Goal: Transaction & Acquisition: Purchase product/service

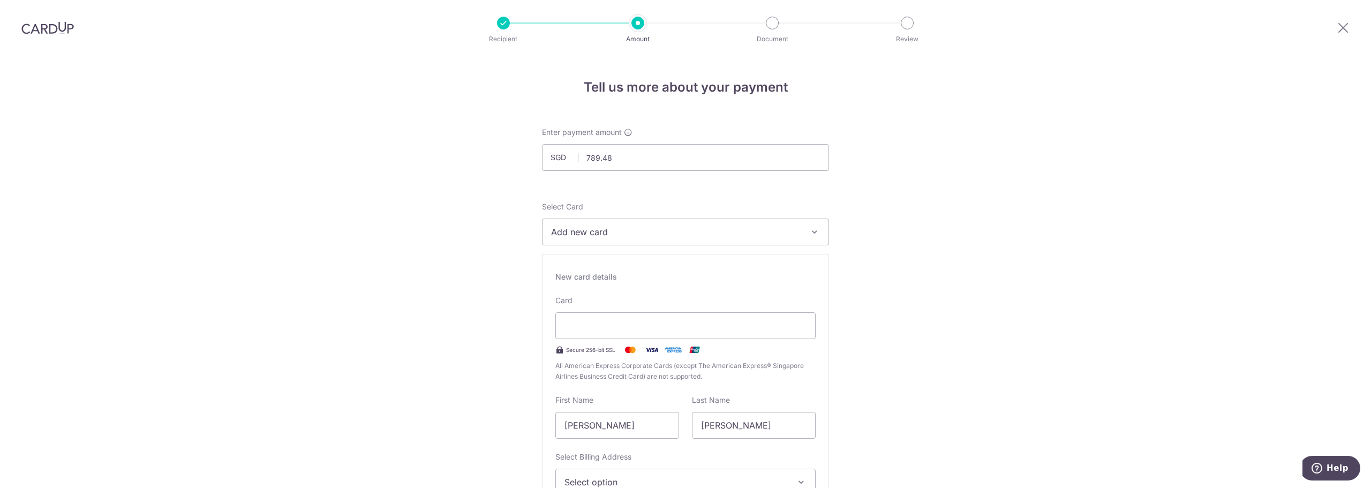
click at [615, 248] on div "Select Card Add new card Add credit card Your Cards **** 7784 Secure 256-bit SS…" at bounding box center [685, 381] width 287 height 360
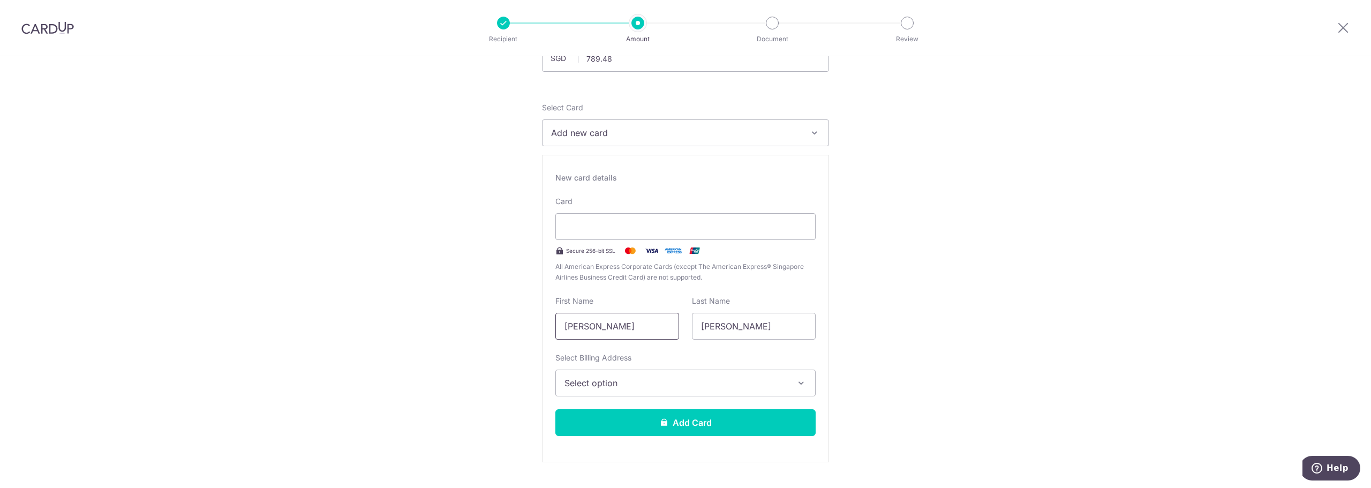
scroll to position [107, 0]
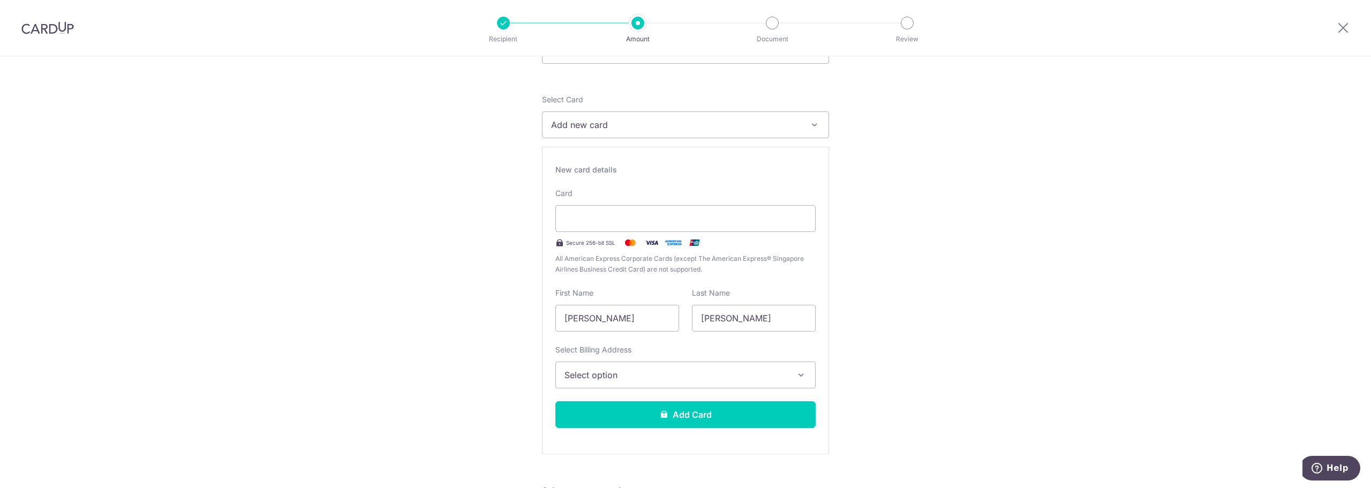
click at [584, 377] on span "Select option" at bounding box center [675, 374] width 223 height 13
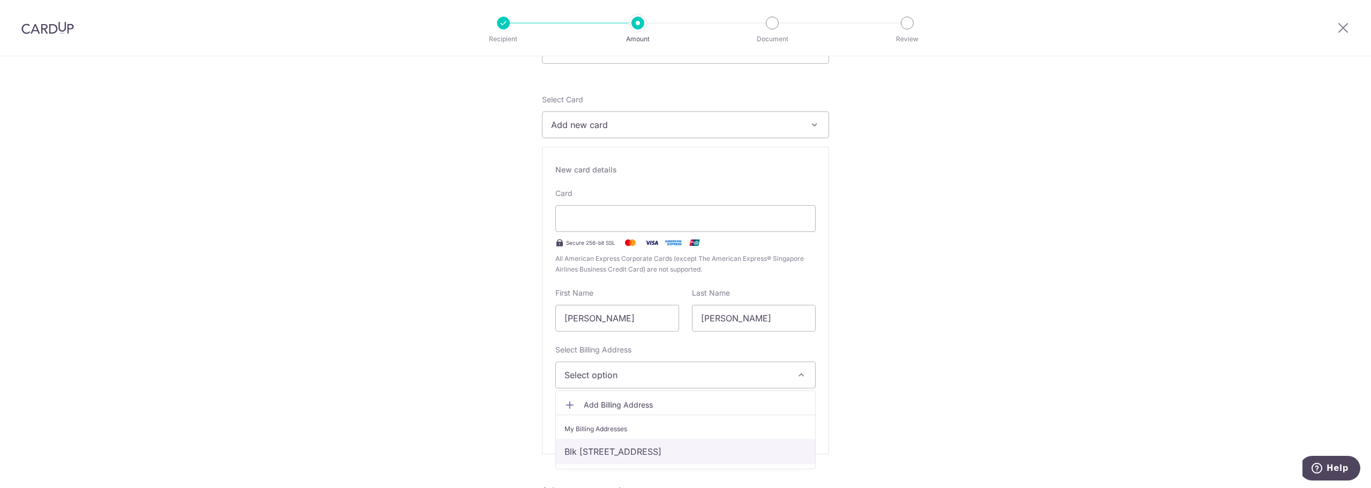
click at [606, 450] on link "Blk [STREET_ADDRESS]" at bounding box center [685, 452] width 259 height 26
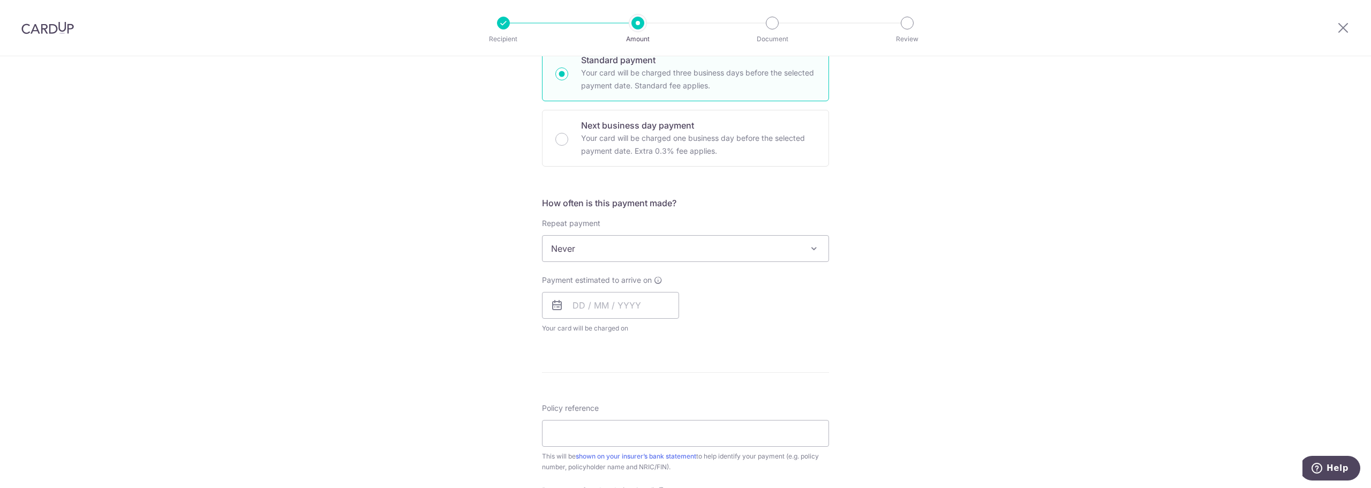
scroll to position [589, 0]
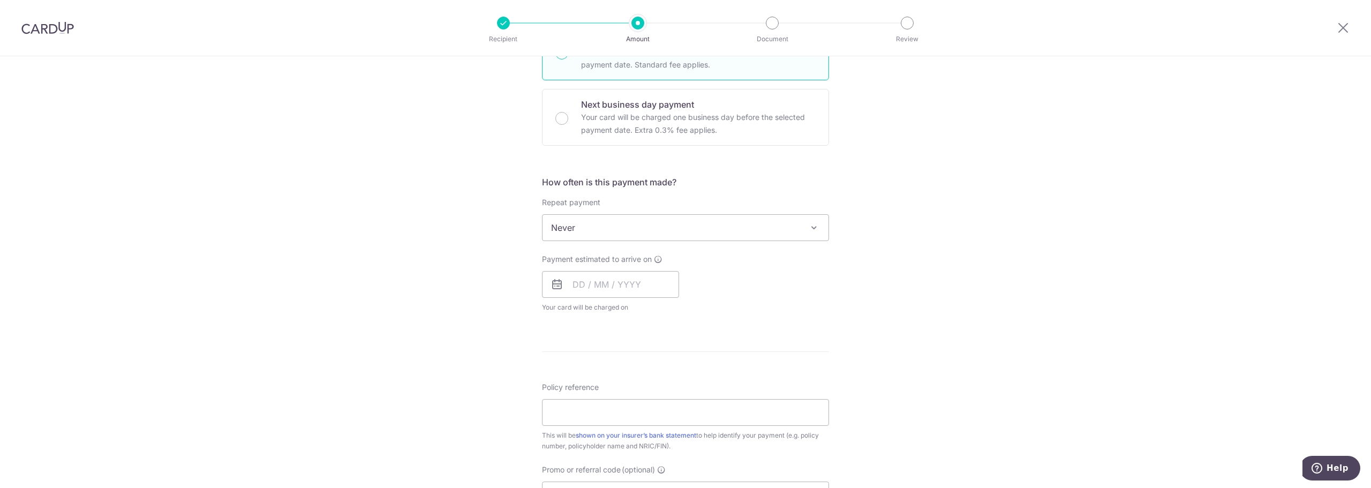
click at [694, 359] on form "Enter payment amount SGD 789.48 789.48 Select Card Add new card Add credit card…" at bounding box center [685, 109] width 287 height 1142
click at [555, 285] on icon at bounding box center [556, 284] width 13 height 13
click at [609, 283] on input "text" at bounding box center [610, 284] width 137 height 27
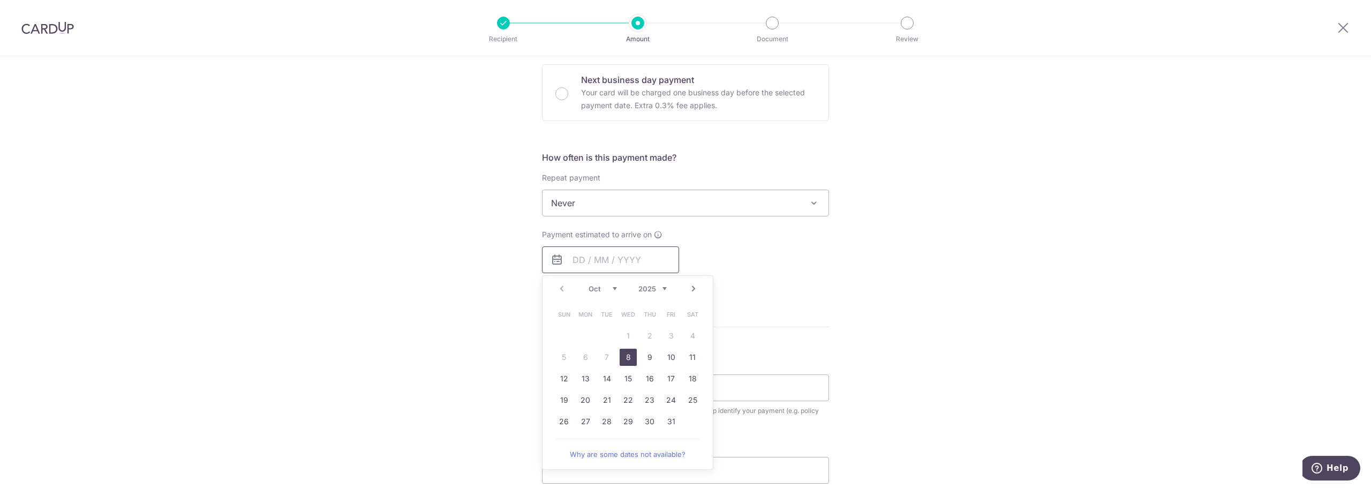
scroll to position [643, 0]
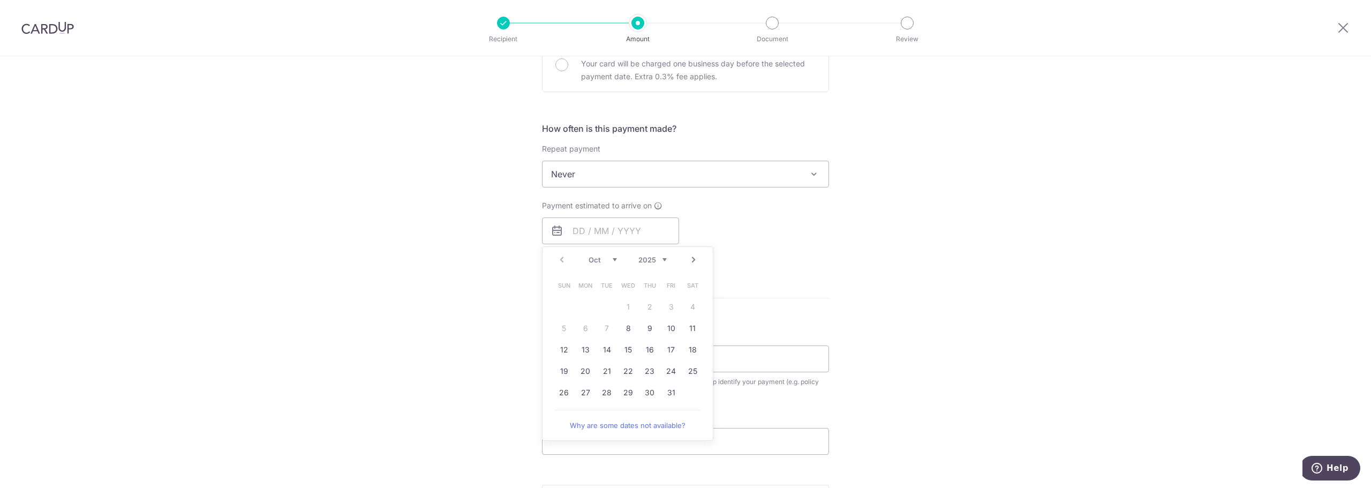
click at [605, 334] on table "Sun Mon Tue Wed Thu Fri Sat 1 2 3 4 5 6 7 8 9 10 11 12 13 14 15 16 17 18 19 20 …" at bounding box center [628, 339] width 150 height 129
click at [812, 286] on form "Enter payment amount SGD 789.48 789.48 Select Card Add new card Add credit card…" at bounding box center [685, 55] width 287 height 1142
click at [652, 219] on input "text" at bounding box center [610, 230] width 137 height 27
click at [624, 331] on link "8" at bounding box center [628, 328] width 17 height 17
type input "[DATE]"
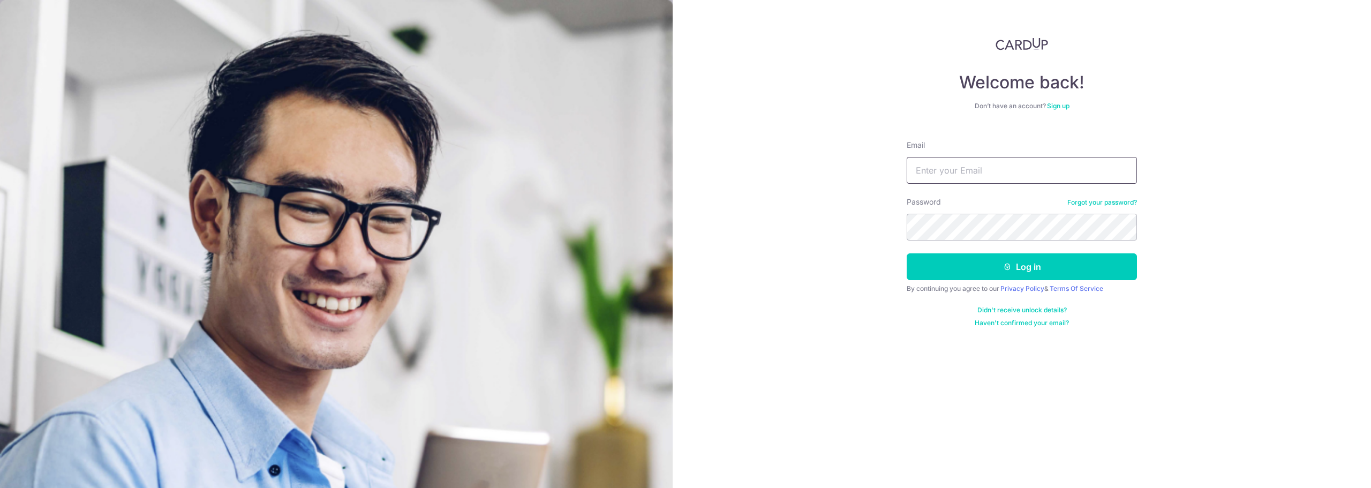
click at [1009, 174] on input "Email" at bounding box center [1022, 170] width 230 height 27
